Goal: Transaction & Acquisition: Purchase product/service

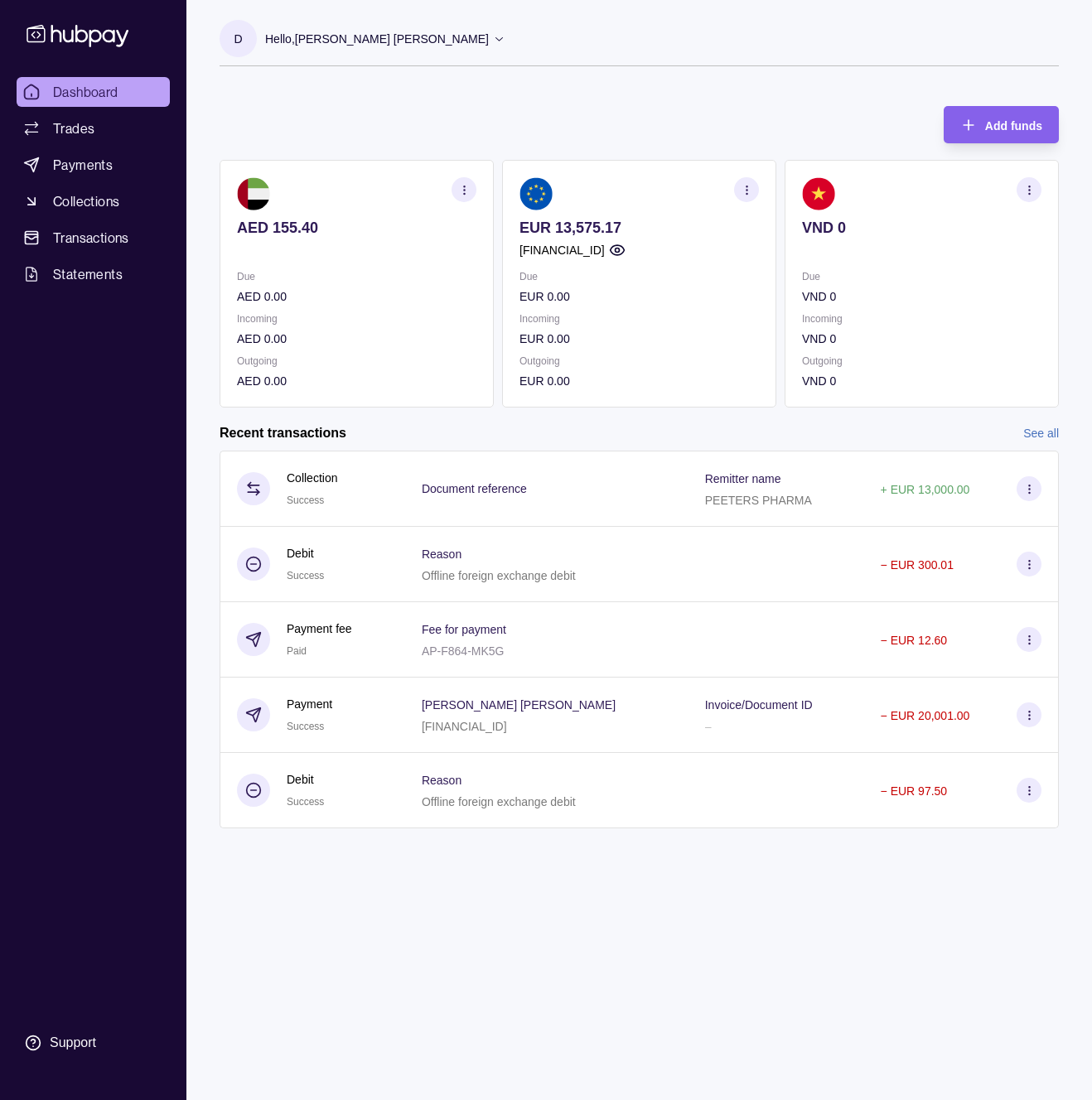
click at [635, 424] on div "Recent transactions See all" at bounding box center [639, 434] width 840 height 18
click at [62, 116] on link "Trades" at bounding box center [93, 128] width 153 height 30
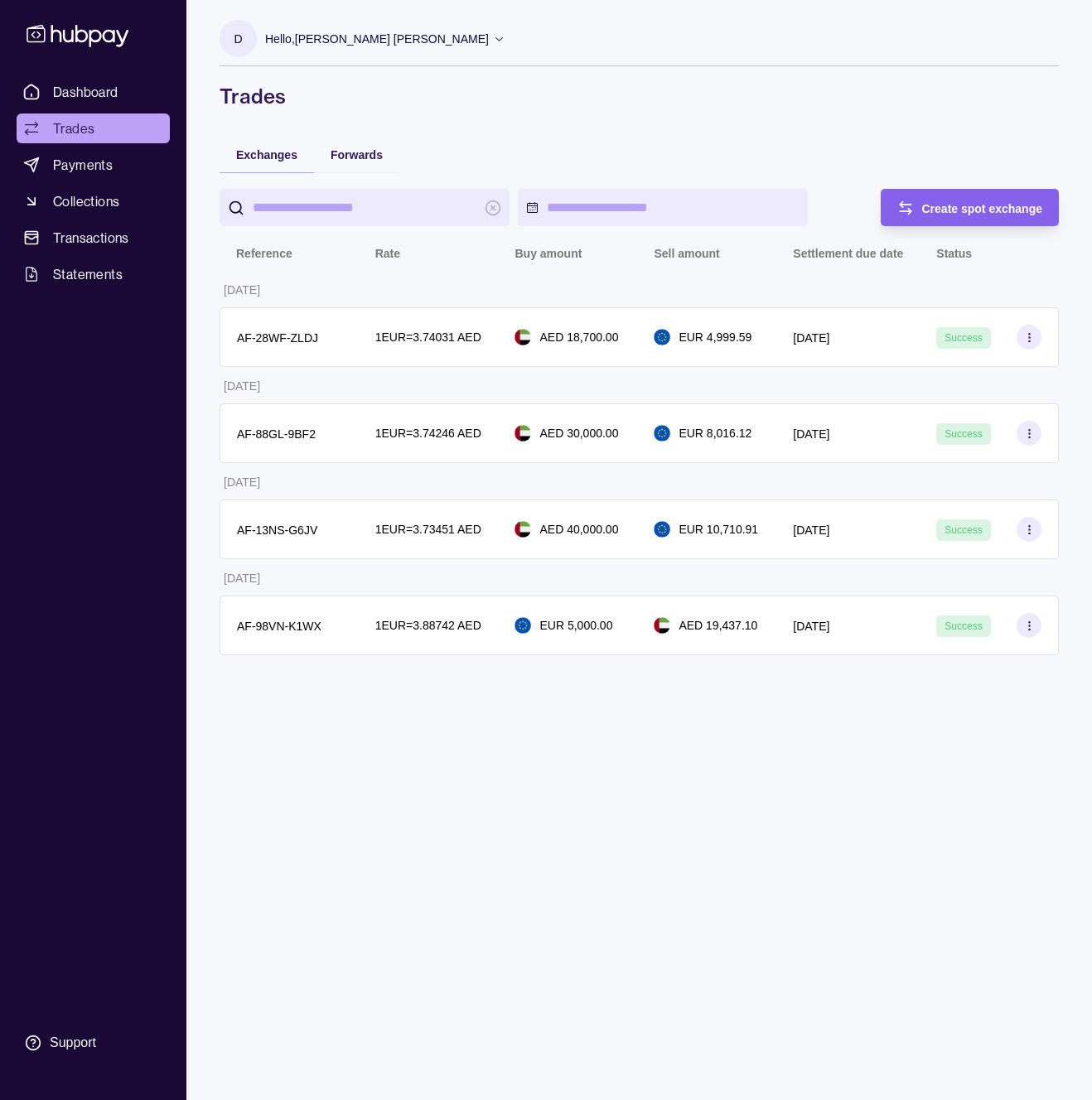
click at [268, 726] on div "D Hello, [PERSON_NAME] Khoskh Bijary Spacetime FZE Account Terms and conditions…" at bounding box center [639, 550] width 906 height 1100
click at [481, 761] on div "D Hello, [PERSON_NAME] Khoskh Bijary Spacetime FZE Account Terms and conditions…" at bounding box center [639, 550] width 906 height 1100
click at [519, 741] on div "D Hello, [PERSON_NAME] Khoskh Bijary Spacetime FZE Account Terms and conditions…" at bounding box center [639, 550] width 906 height 1100
click at [841, 199] on div at bounding box center [534, 207] width 628 height 37
click at [96, 153] on link "Payments" at bounding box center [93, 165] width 153 height 30
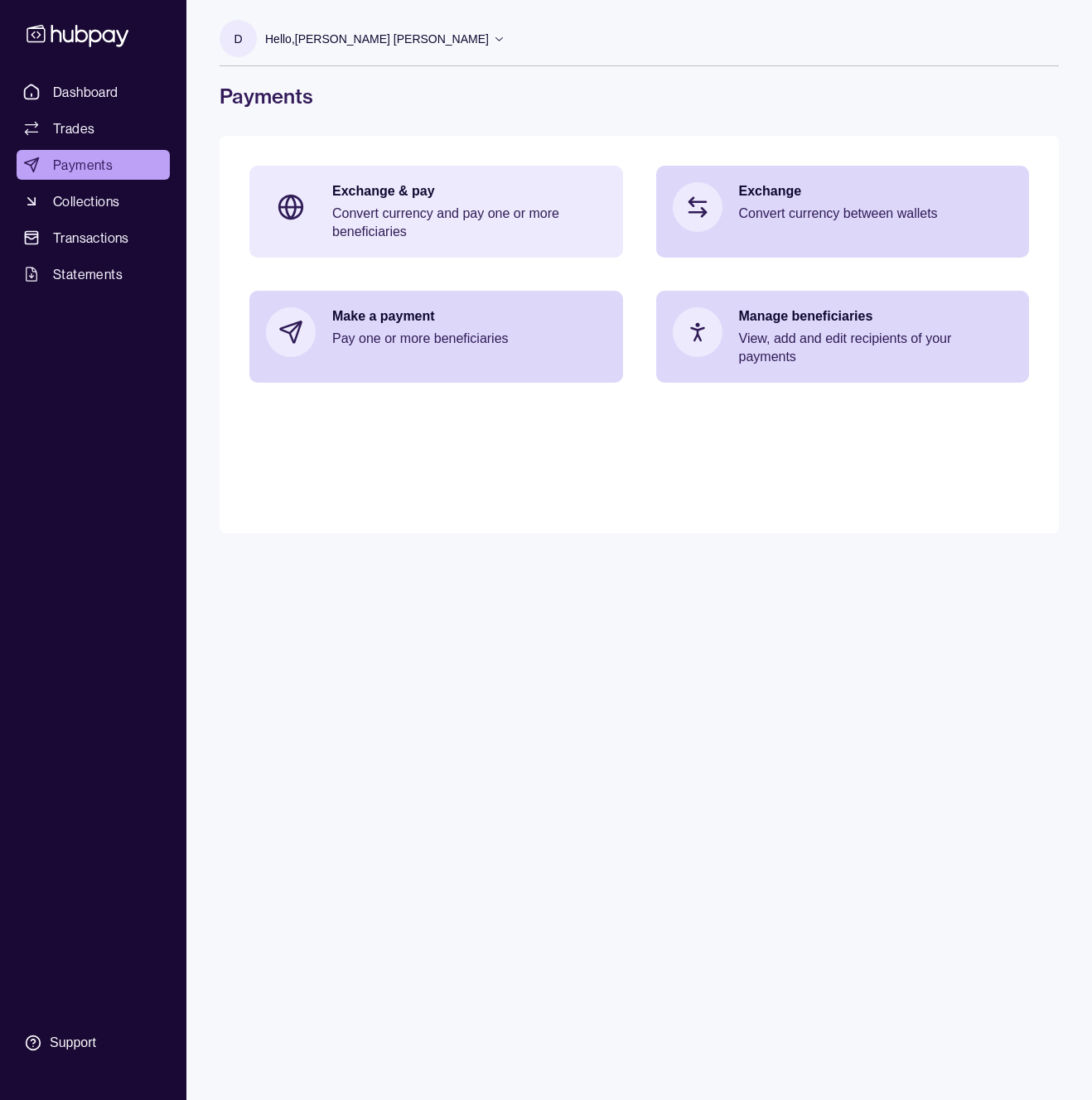
click at [405, 201] on div "Exchange & pay Convert currency and pay one or more beneficiaries" at bounding box center [469, 211] width 275 height 59
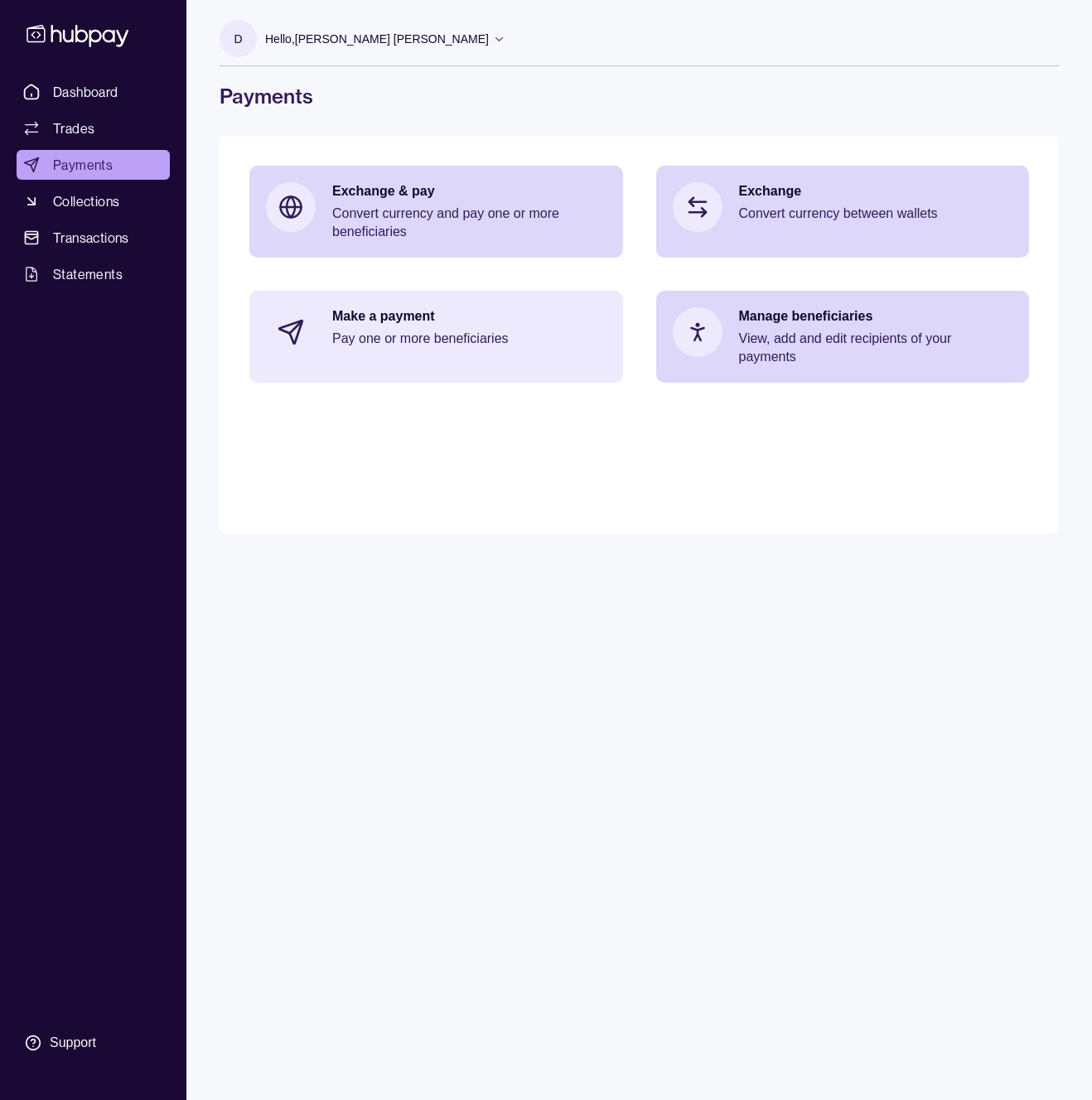
click at [395, 325] on p "Make a payment" at bounding box center [469, 316] width 275 height 18
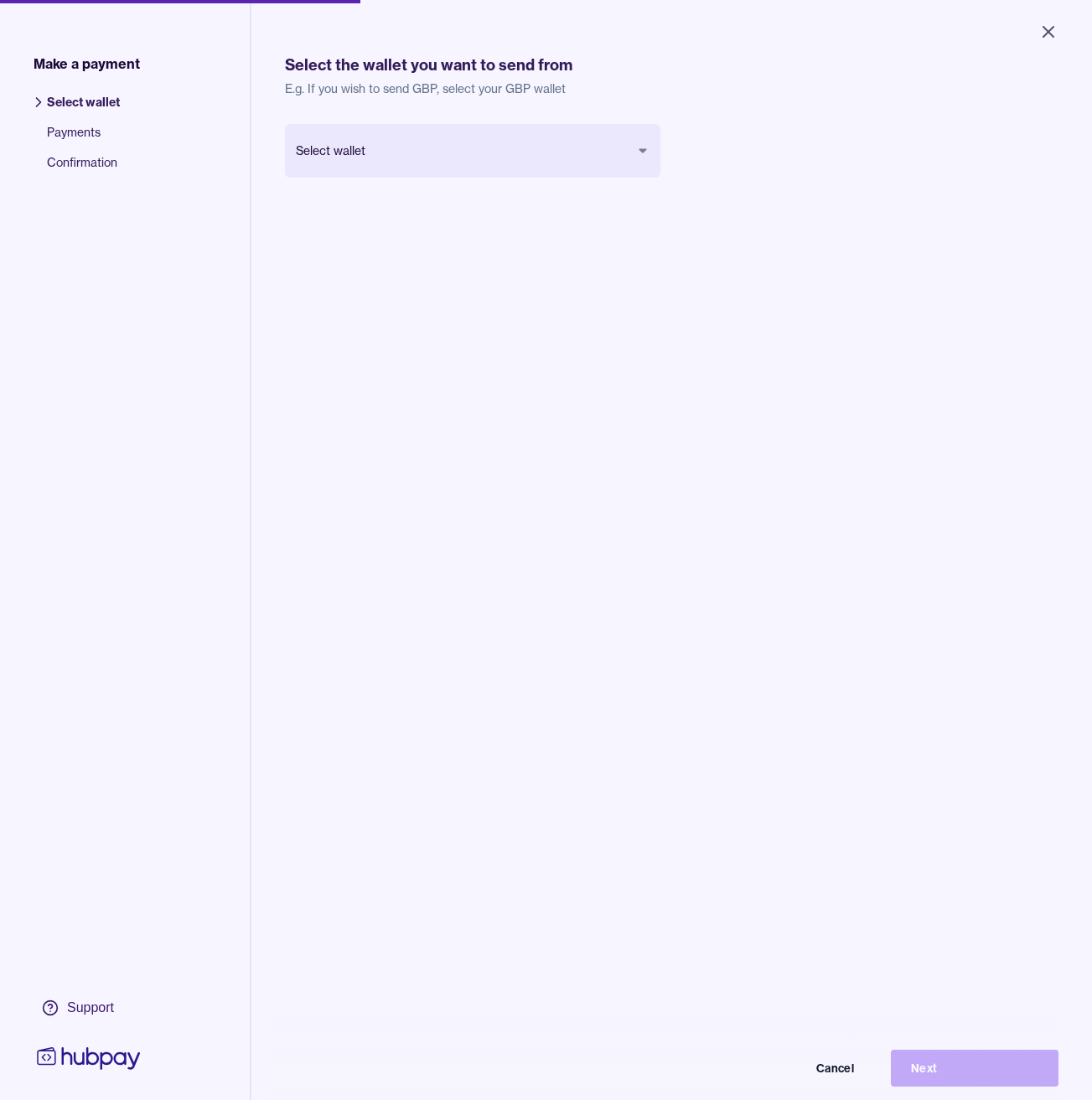
click at [475, 220] on div "Select wallet Cancel Next" at bounding box center [473, 177] width 376 height 107
click at [442, 377] on div "Select wallet Cancel Next" at bounding box center [672, 673] width 774 height 1100
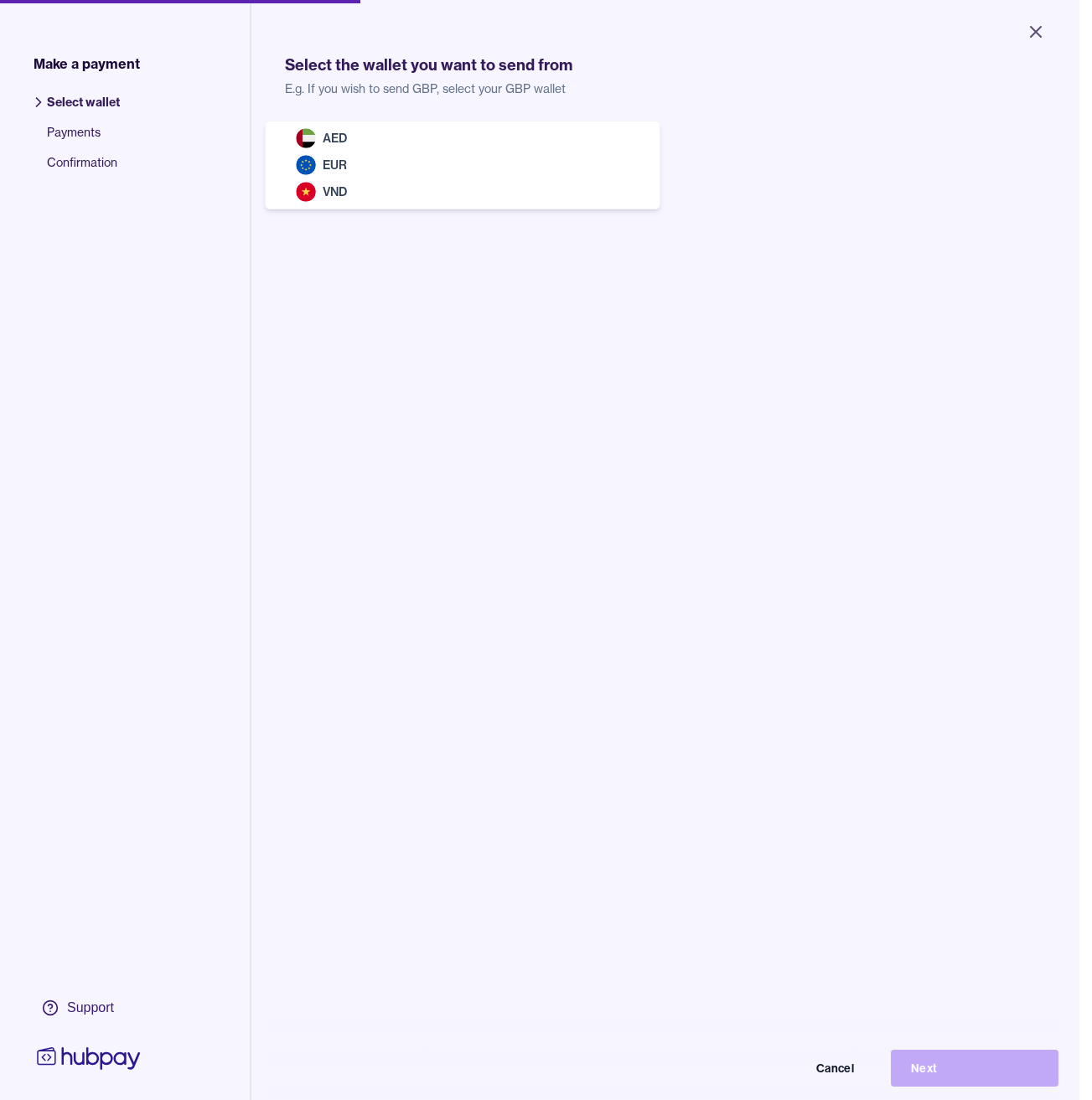
click at [423, 142] on body "Close Make a payment Select wallet Payments Confirmation Support Select the wal…" at bounding box center [540, 550] width 1080 height 1100
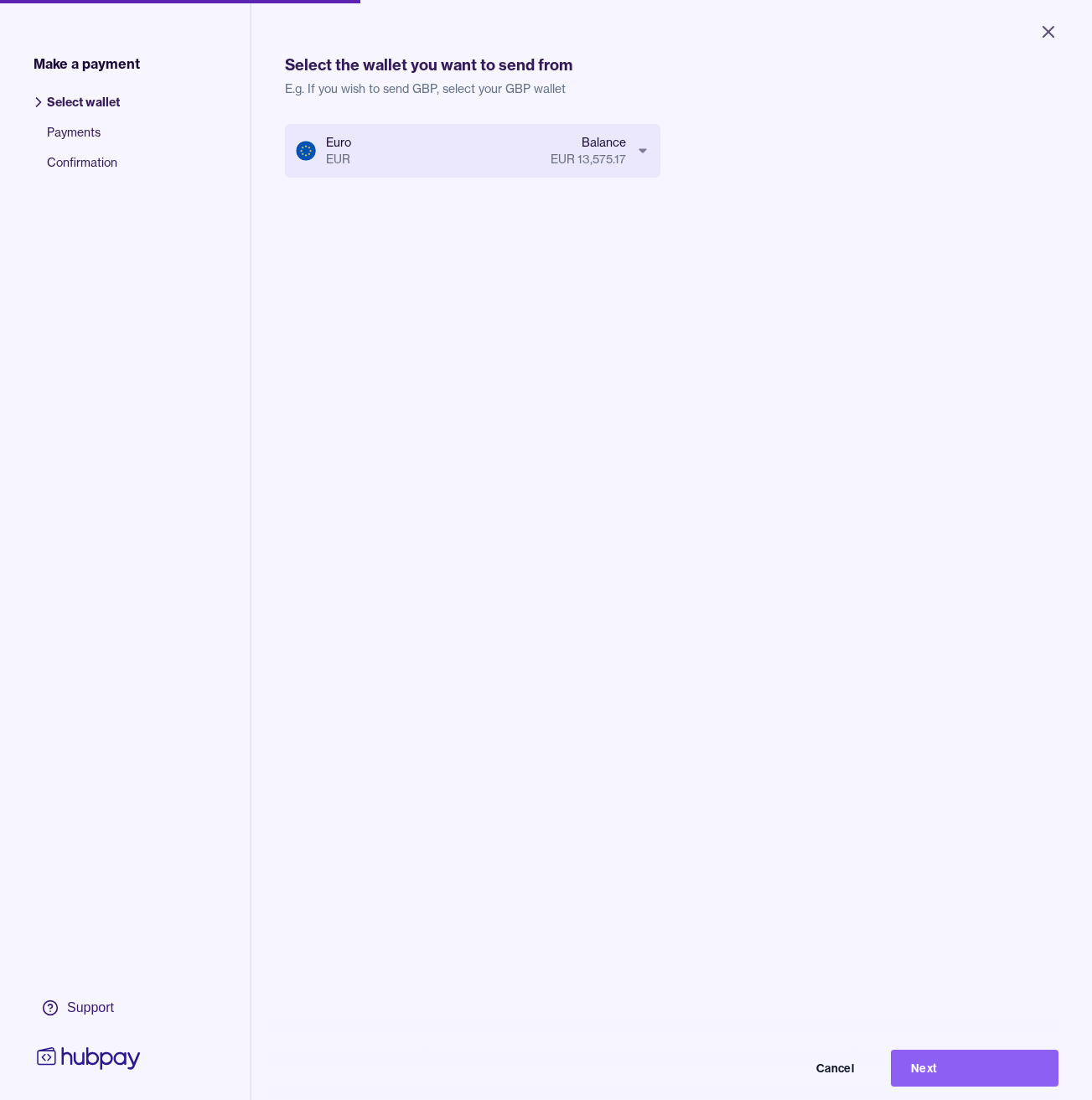
click at [473, 353] on div "Euro EUR Balance EUR 13,575.17 Cancel Next" at bounding box center [672, 673] width 774 height 1100
click at [940, 1078] on button "Next" at bounding box center [974, 1069] width 168 height 37
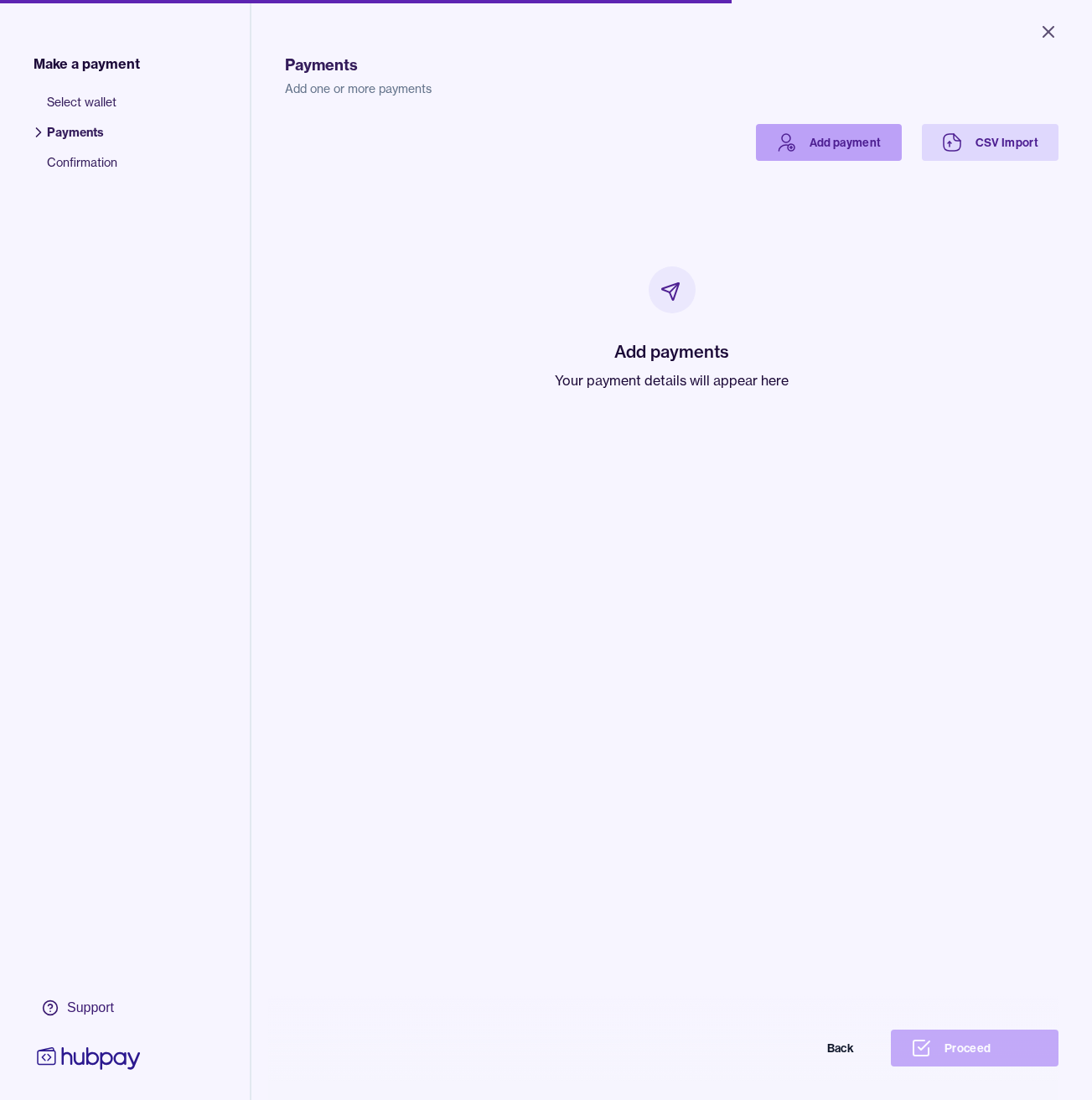
click at [776, 136] on icon at bounding box center [786, 142] width 20 height 20
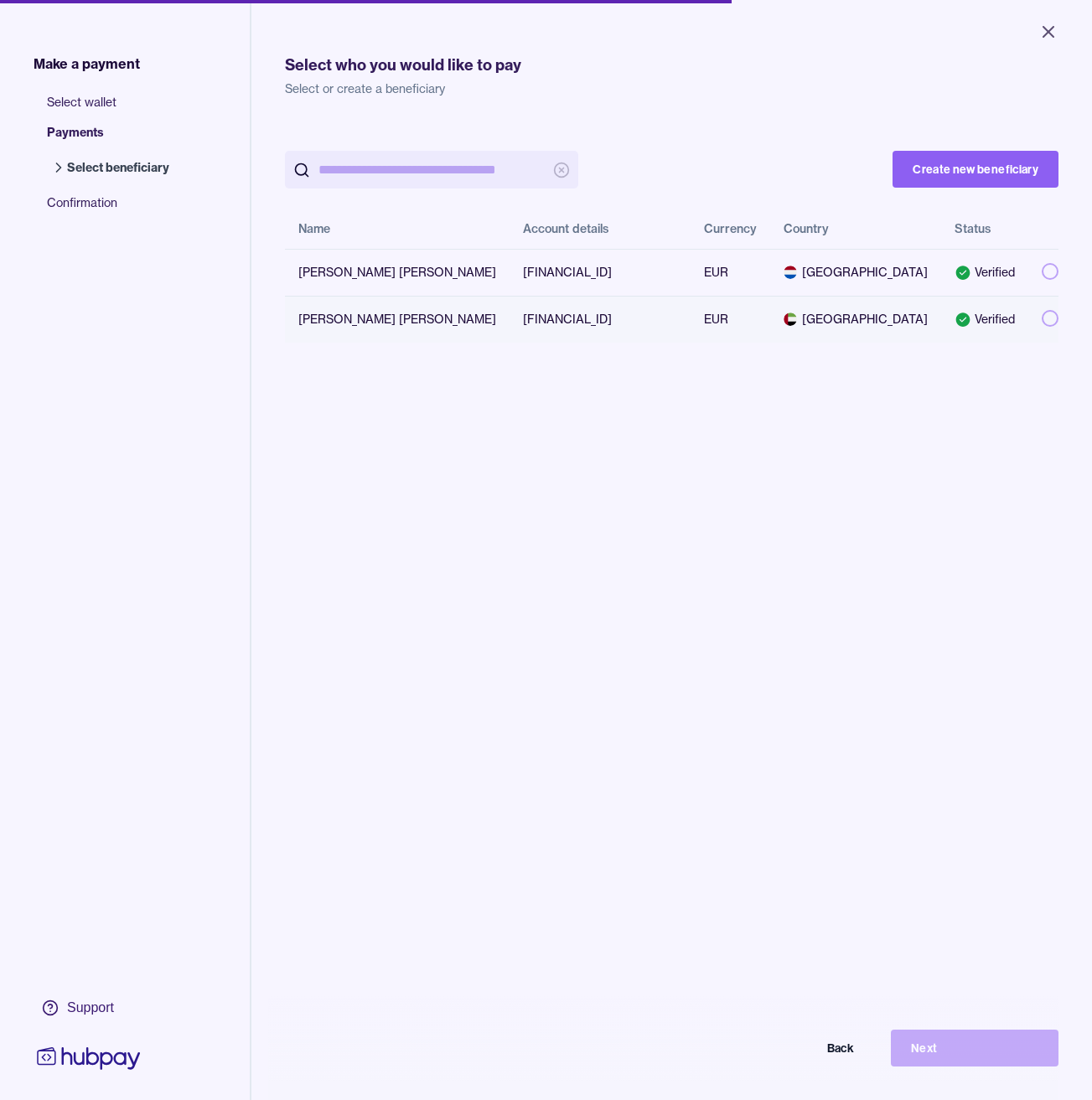
click at [653, 307] on td "[FINANCIAL_ID]" at bounding box center [599, 319] width 181 height 47
click at [968, 1062] on button "Next" at bounding box center [974, 1049] width 168 height 37
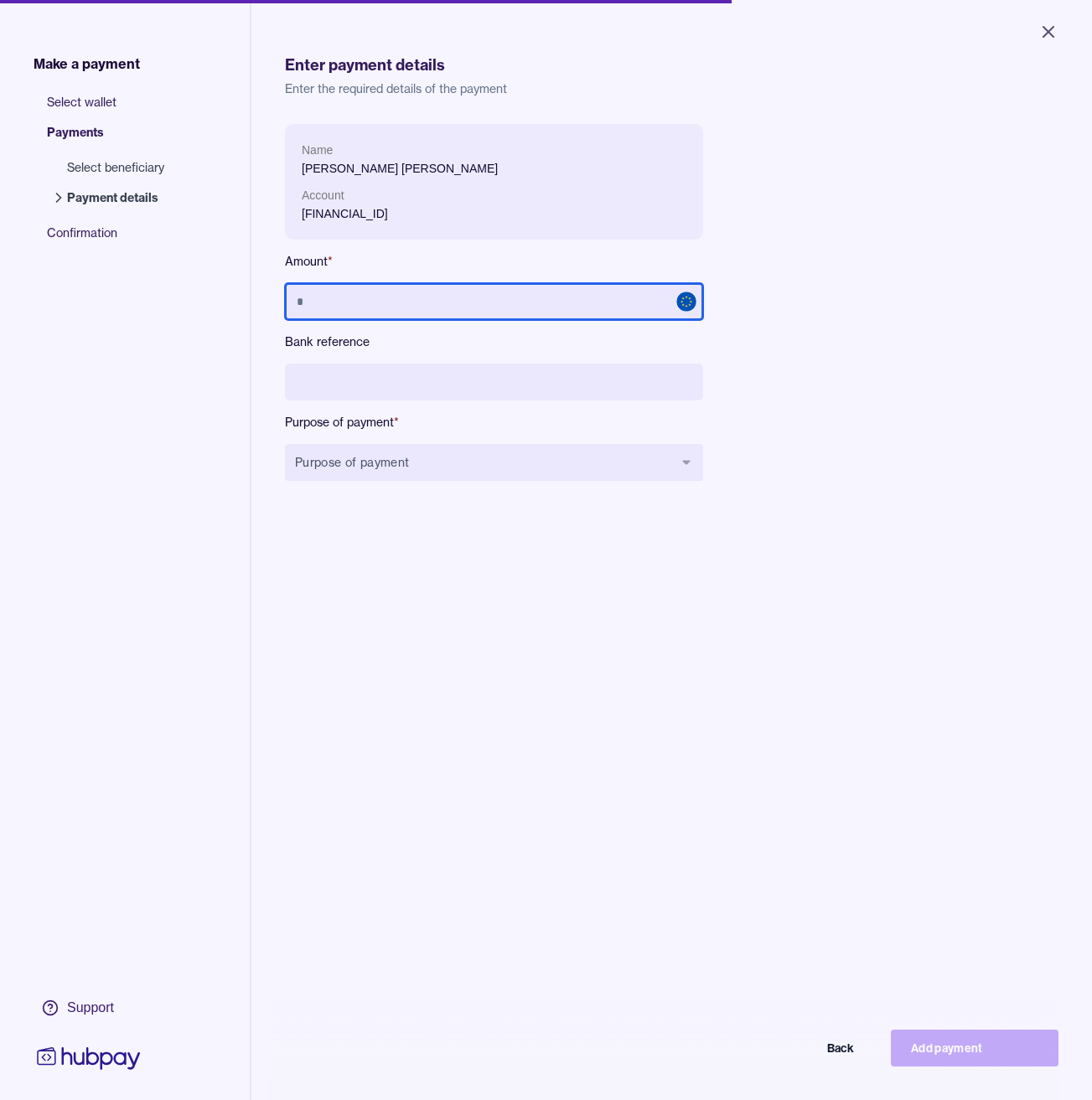
click at [493, 302] on input "text" at bounding box center [494, 302] width 418 height 37
type input "******"
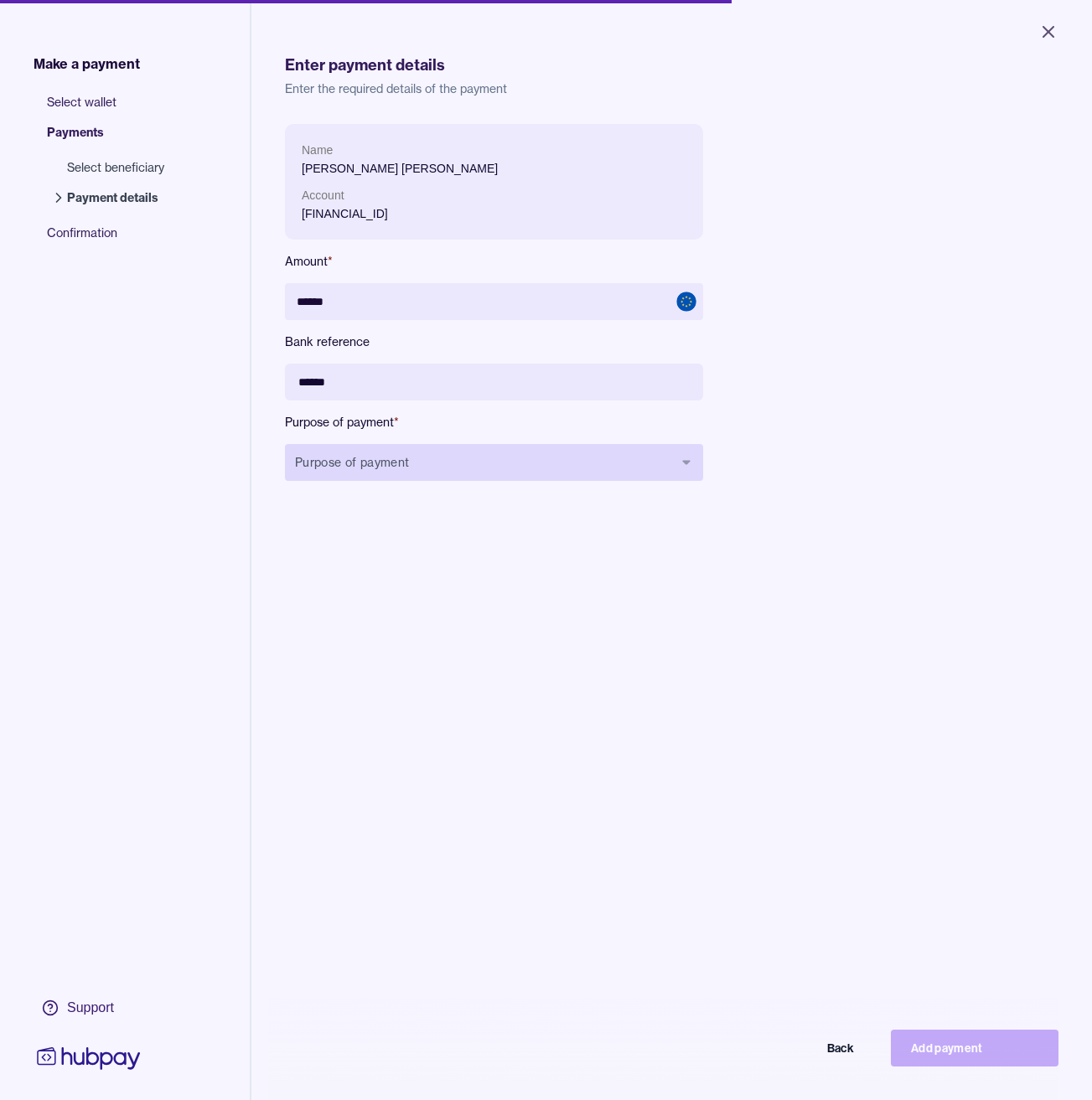
type input "******"
click at [489, 454] on button "Purpose of payment" at bounding box center [494, 463] width 418 height 37
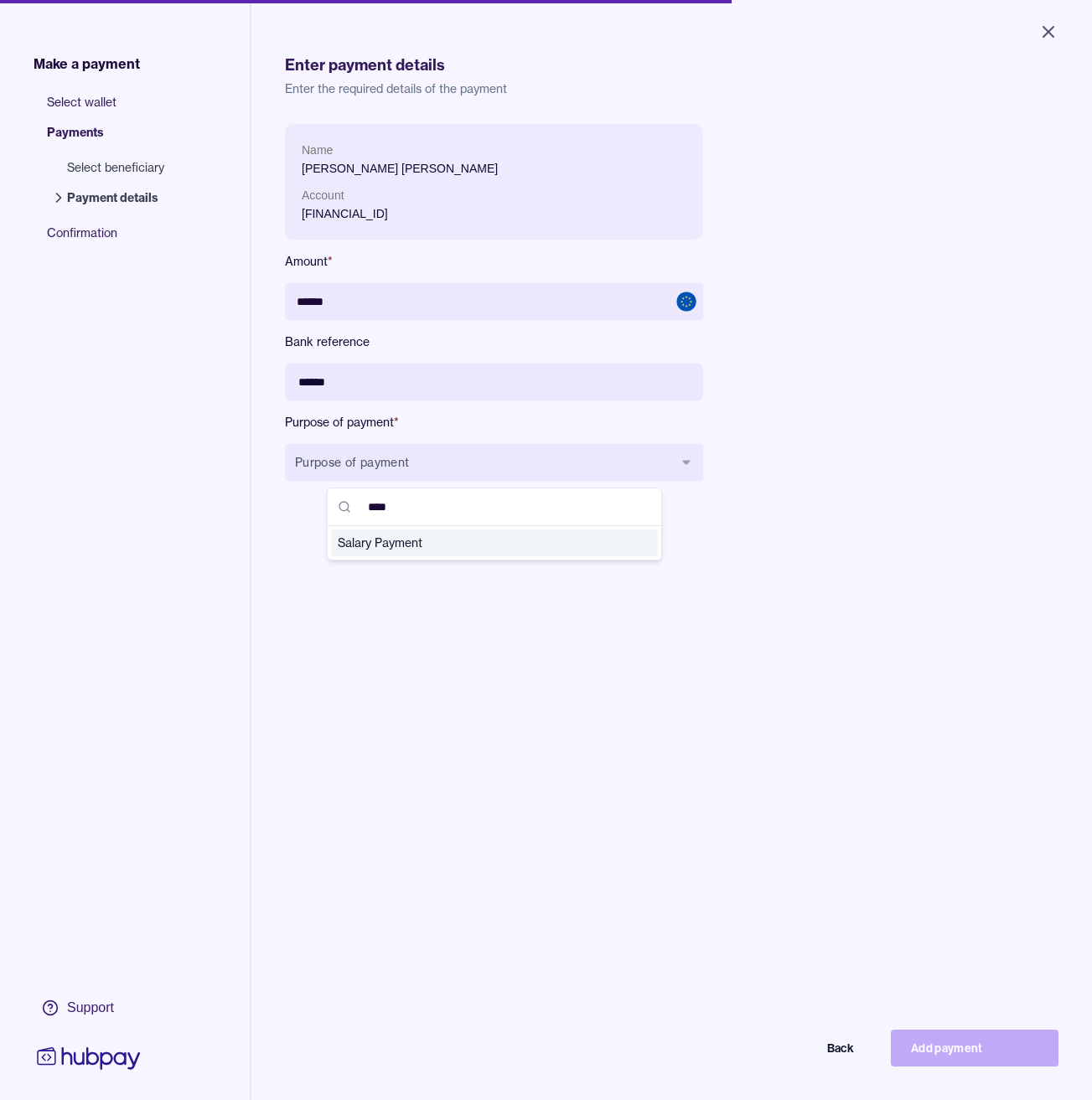
type input "****"
click at [493, 537] on span "Salary Payment" at bounding box center [484, 543] width 294 height 17
click at [502, 584] on div "Name [PERSON_NAME] Account [FINANCIAL_ID] Amount * ****** Bank reference ******…" at bounding box center [672, 673] width 774 height 1100
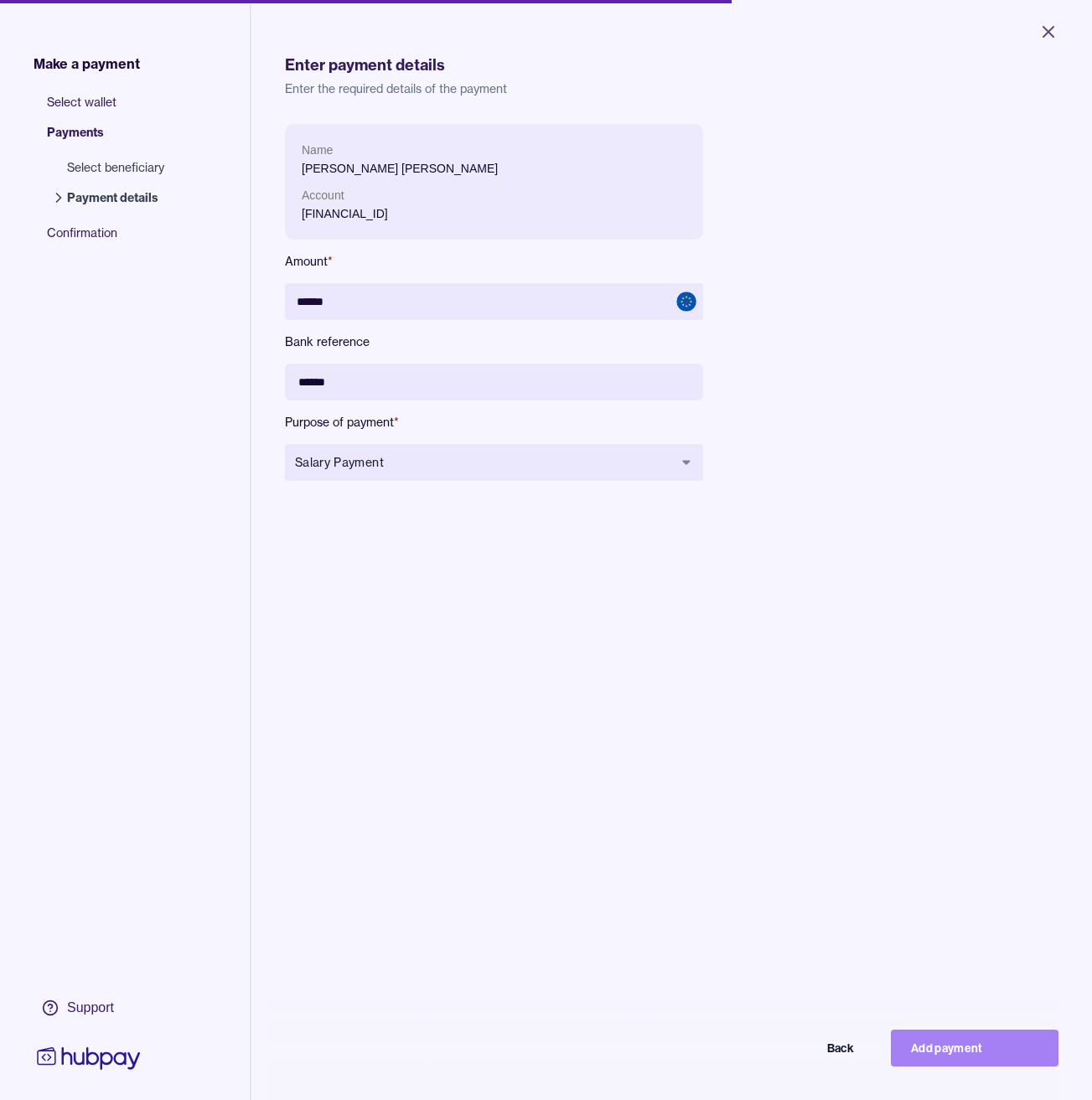
click at [976, 1054] on button "Add payment" at bounding box center [974, 1049] width 168 height 37
type input "*****"
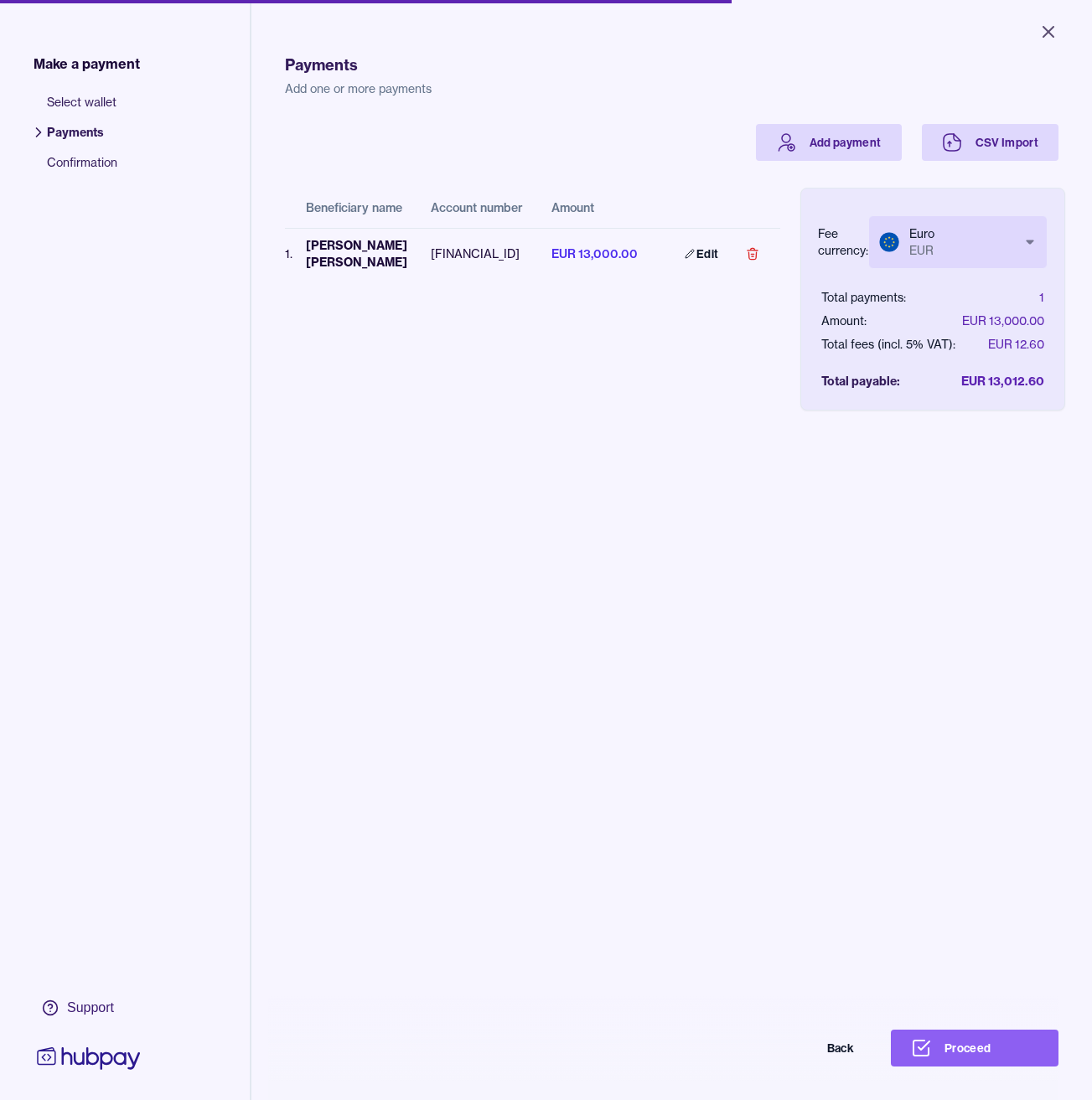
click at [903, 836] on div "Payments Add one or more payments Add payment CSV Import Beneficiary name Accou…" at bounding box center [672, 580] width 774 height 1100
